Goal: Check status: Check status

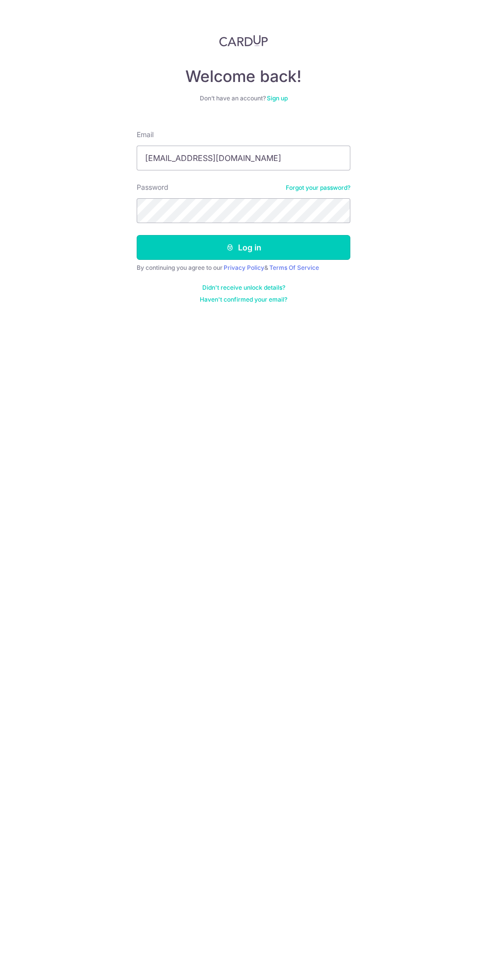
click at [306, 248] on button "Log in" at bounding box center [244, 247] width 214 height 25
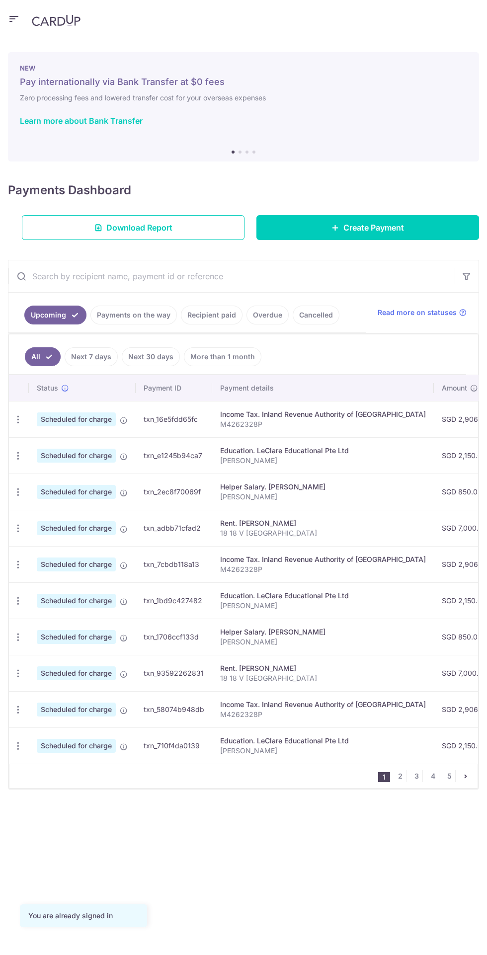
click at [138, 314] on link "Payments on the way" at bounding box center [133, 315] width 86 height 19
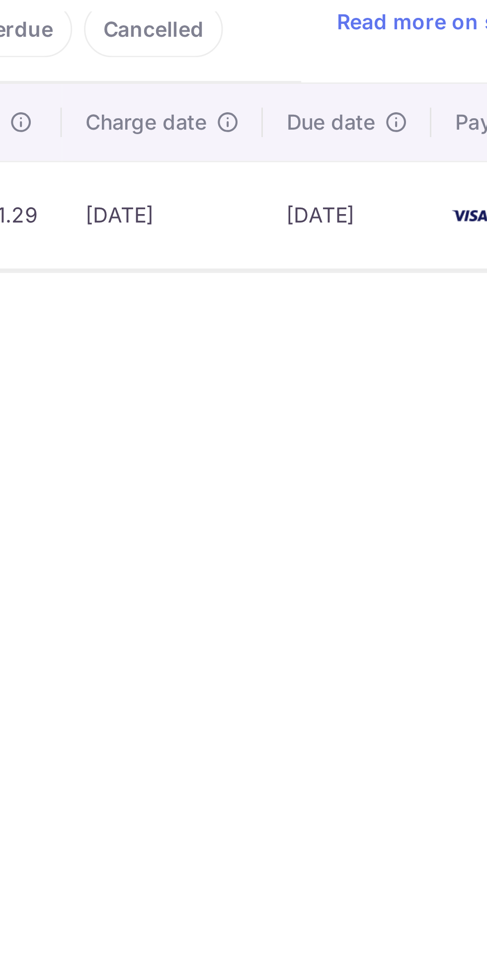
scroll to position [43, 0]
